Goal: Task Accomplishment & Management: Use online tool/utility

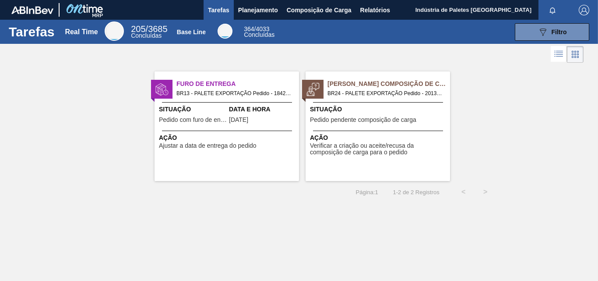
click at [345, 120] on span "Pedido pendente composição de carga" at bounding box center [363, 119] width 106 height 7
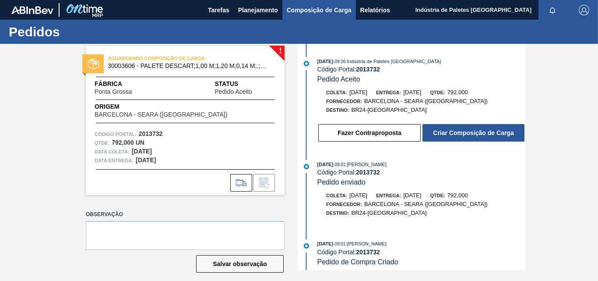
click at [296, 16] on button "Composição de Carga" at bounding box center [319, 10] width 74 height 20
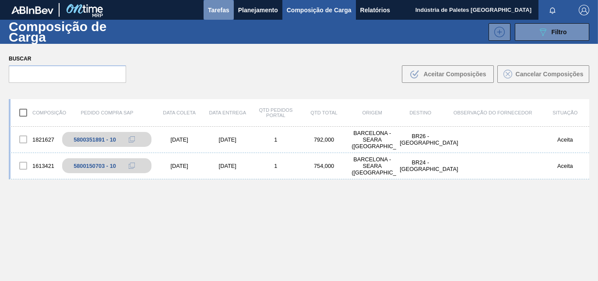
click at [214, 5] on span "Tarefas" at bounding box center [218, 10] width 21 height 11
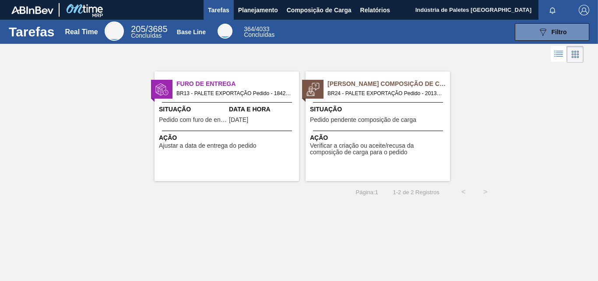
click at [423, 118] on div "Situação Pedido pendente composição de carga" at bounding box center [379, 115] width 138 height 21
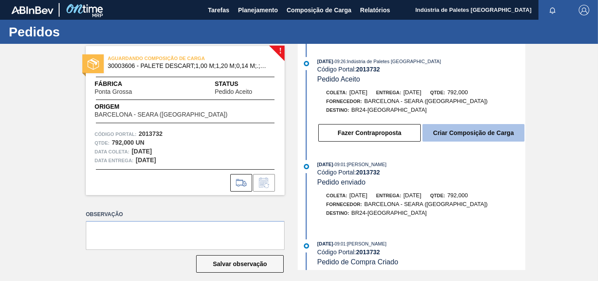
click at [488, 135] on button "Criar Composição de Carga" at bounding box center [474, 133] width 102 height 18
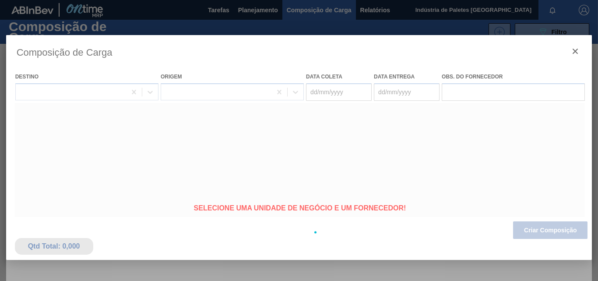
type coleta "[DATE]"
type entrega "[DATE]"
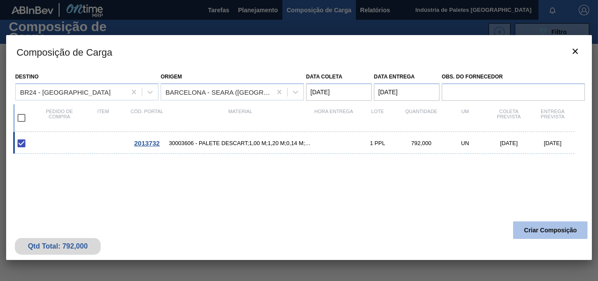
click at [566, 233] on button "Criar Composição" at bounding box center [550, 230] width 74 height 18
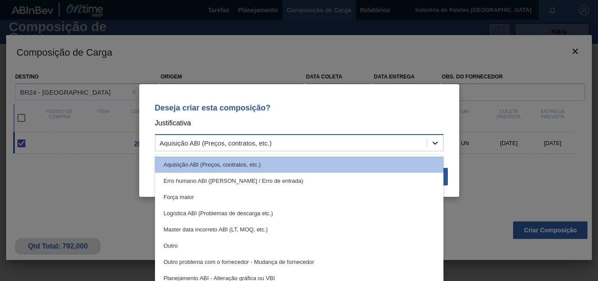
click at [439, 142] on icon at bounding box center [435, 142] width 9 height 9
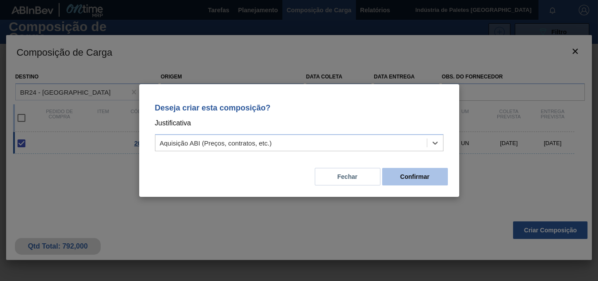
click at [414, 174] on button "Confirmar" at bounding box center [415, 177] width 66 height 18
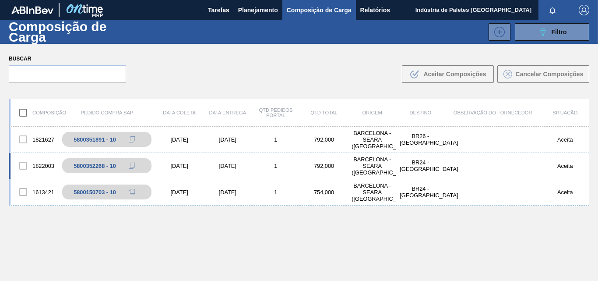
click at [297, 170] on div "1822003 5800352268 - 10 [DATE] [DATE] 1 792,000 [GEOGRAPHIC_DATA] - [GEOGRAPHIC…" at bounding box center [299, 166] width 581 height 26
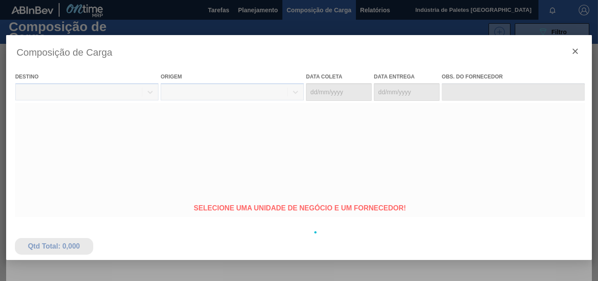
type coleta "[DATE]"
type entrega "[DATE]"
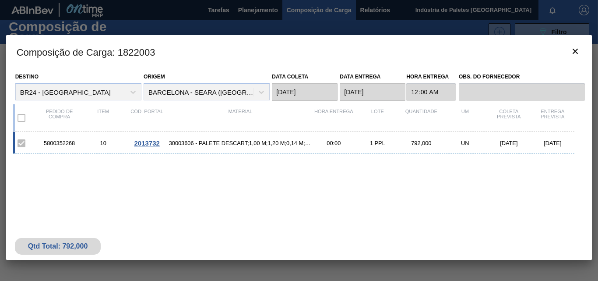
click at [360, 198] on div "5800352268 10 2013732 30003606 - PALETE DESCART;1,00 M;1,20 M;0,14 M;.;MA 00:00…" at bounding box center [297, 185] width 569 height 107
click at [576, 53] on icon "botão de ícone" at bounding box center [575, 51] width 11 height 11
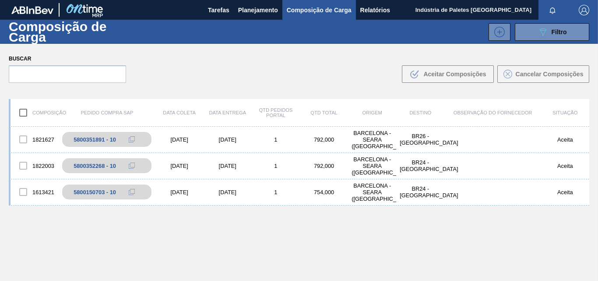
click at [226, 231] on div "1821627 5800351891 - 10 [DATE] [DATE] 1 792,000 [GEOGRAPHIC_DATA] - [GEOGRAPHIC…" at bounding box center [299, 224] width 581 height 195
click at [113, 233] on div "1821627 5800351891 - 10 [DATE] [DATE] 1 792,000 [GEOGRAPHIC_DATA] - [GEOGRAPHIC…" at bounding box center [299, 224] width 581 height 195
